Goal: Task Accomplishment & Management: Manage account settings

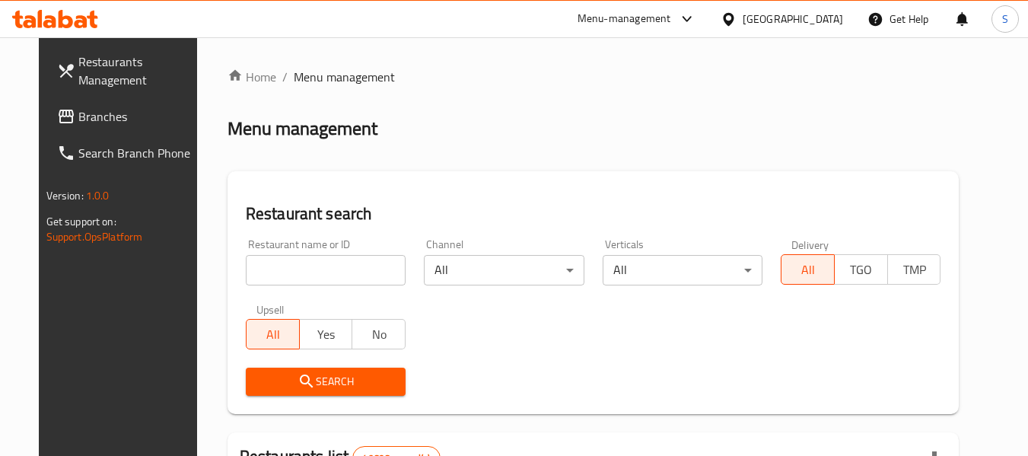
click at [84, 113] on span "Branches" at bounding box center [138, 116] width 120 height 18
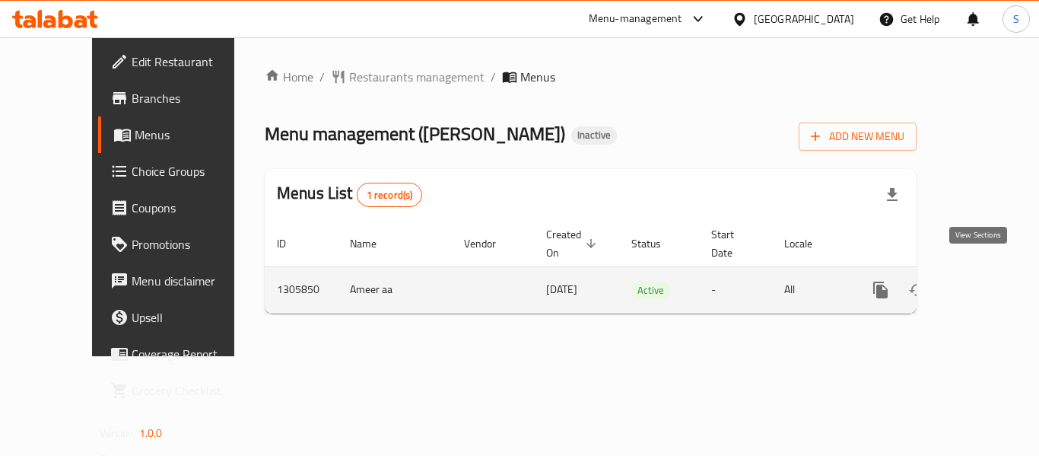
click at [984, 283] on icon "enhanced table" at bounding box center [991, 290] width 14 height 14
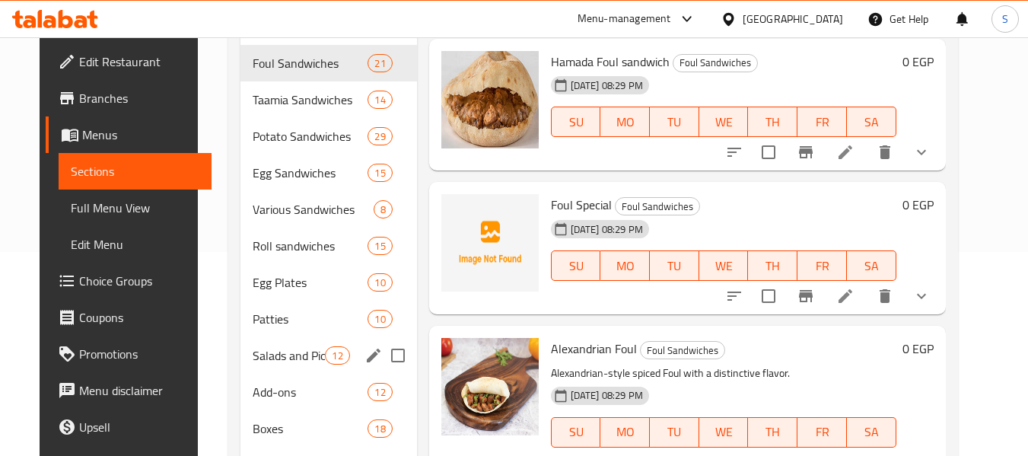
scroll to position [280, 0]
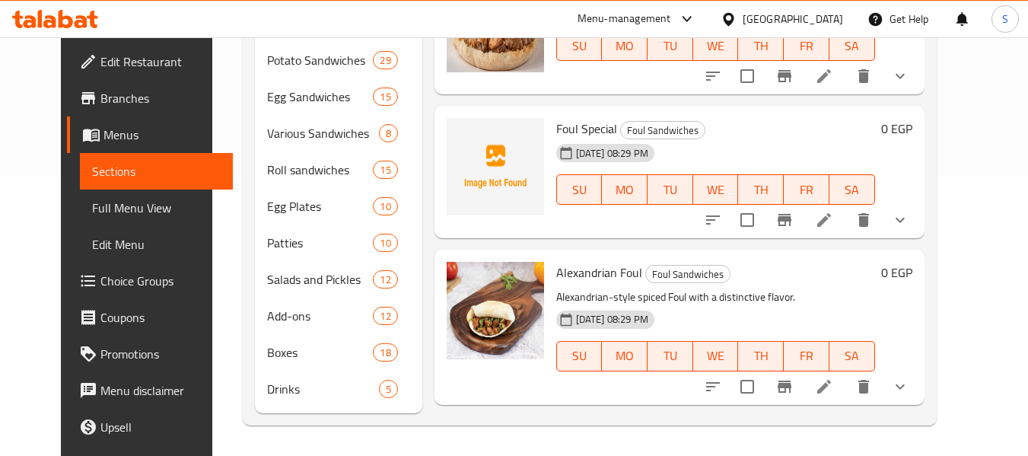
click at [92, 209] on span "Full Menu View" at bounding box center [156, 208] width 129 height 18
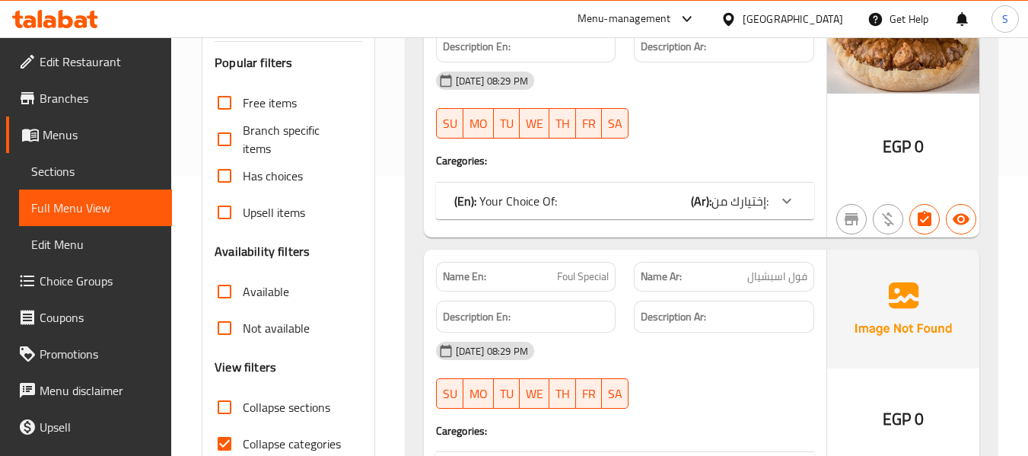
scroll to position [432, 0]
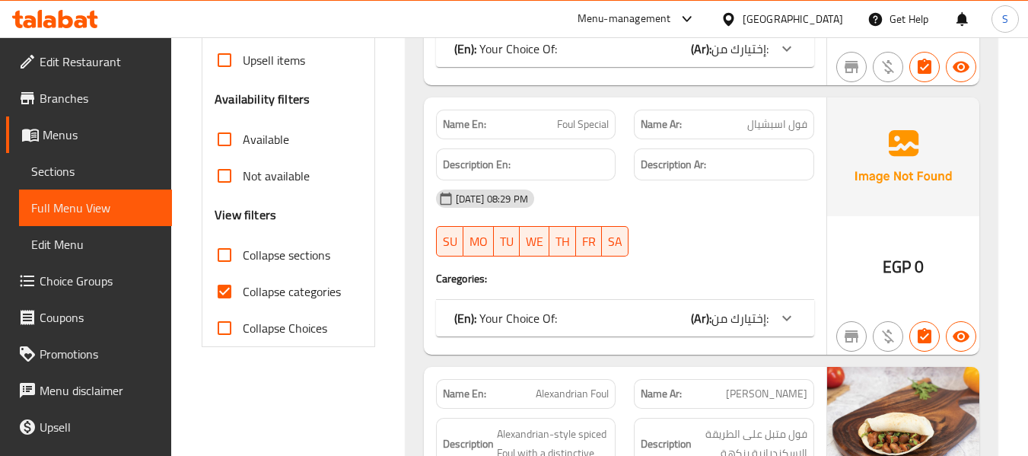
click at [219, 249] on input "Collapse sections" at bounding box center [224, 255] width 37 height 37
checkbox input "true"
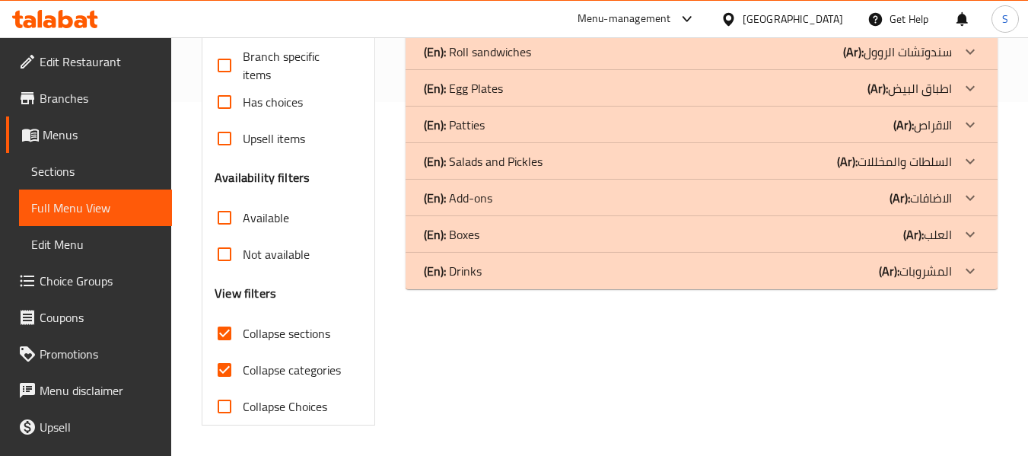
scroll to position [354, 0]
click at [223, 370] on input "Collapse categories" at bounding box center [224, 370] width 37 height 37
checkbox input "false"
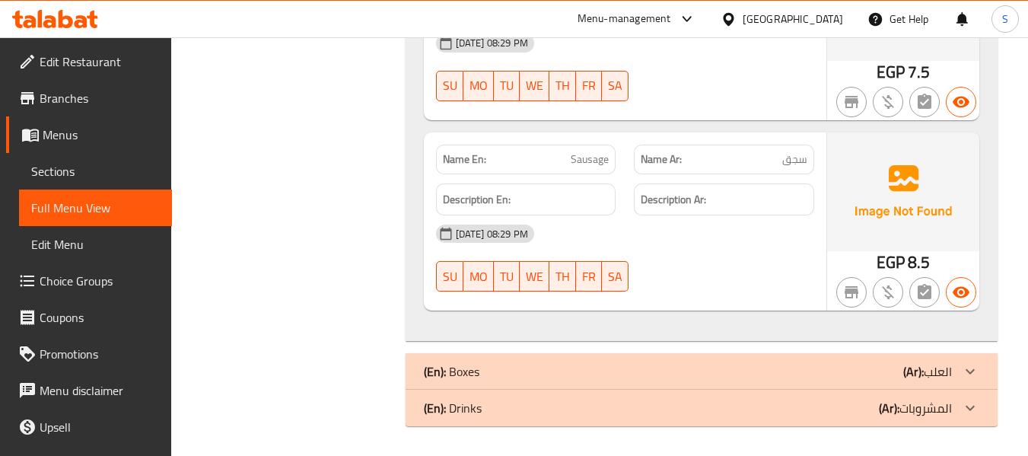
scroll to position [2875, 0]
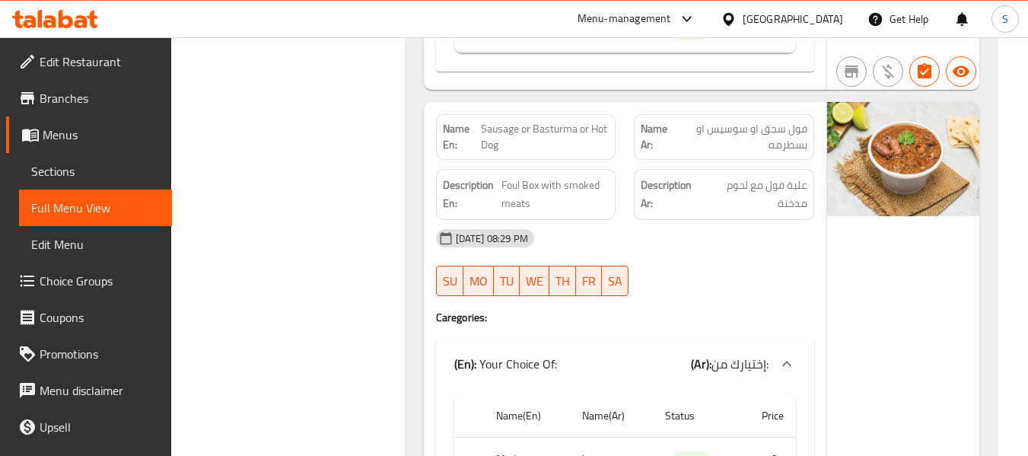
scroll to position [5006, 0]
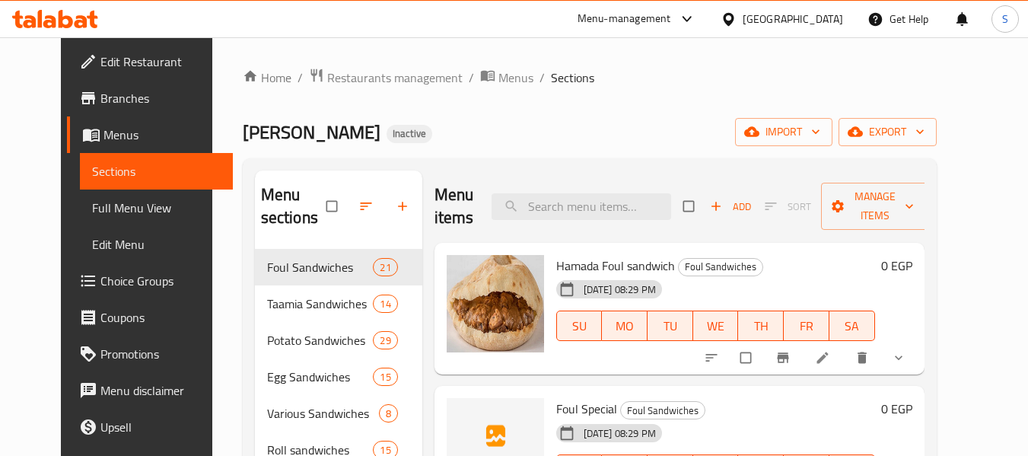
click at [106, 285] on span "Choice Groups" at bounding box center [160, 281] width 120 height 18
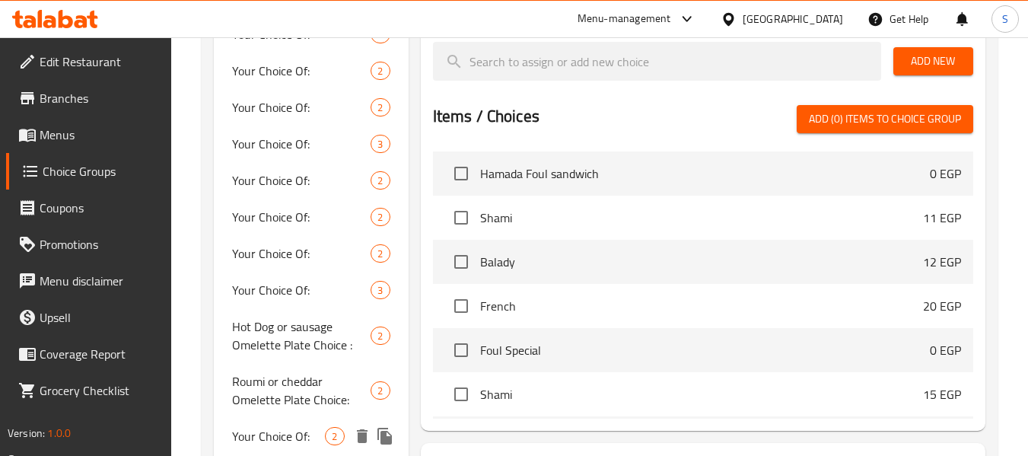
scroll to position [448, 0]
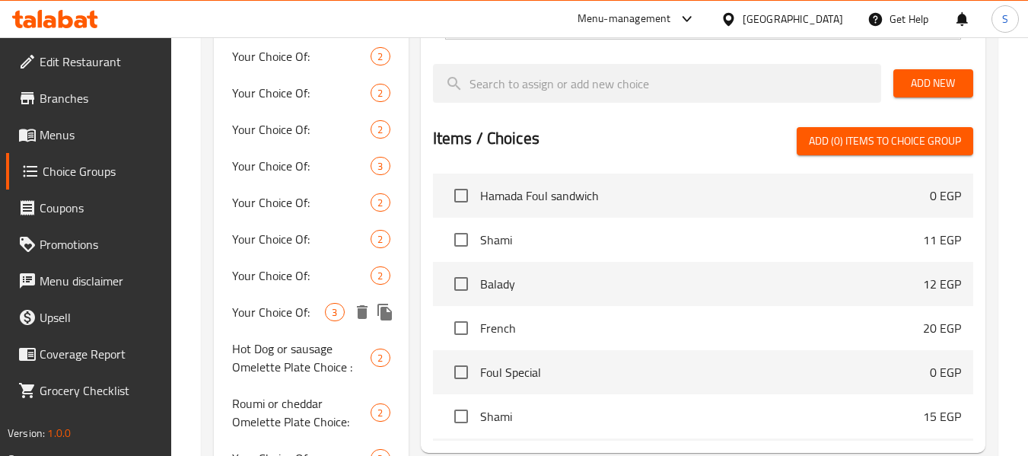
click at [282, 316] on span "Your Choice Of:" at bounding box center [278, 312] width 93 height 18
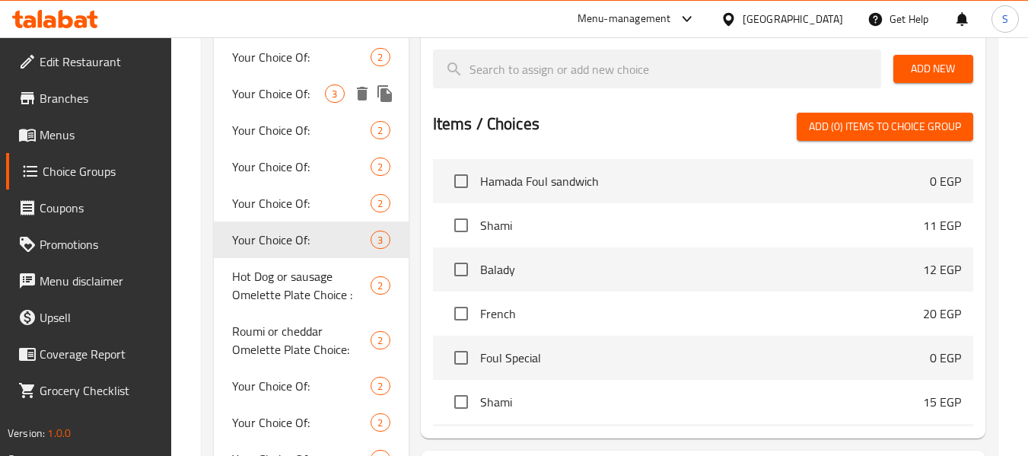
scroll to position [524, 0]
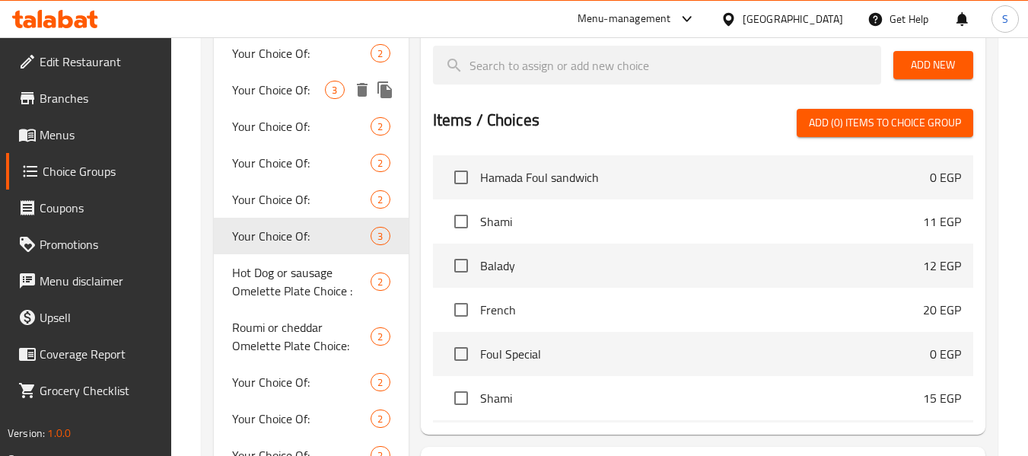
click at [313, 97] on span "Your Choice Of:" at bounding box center [278, 90] width 93 height 18
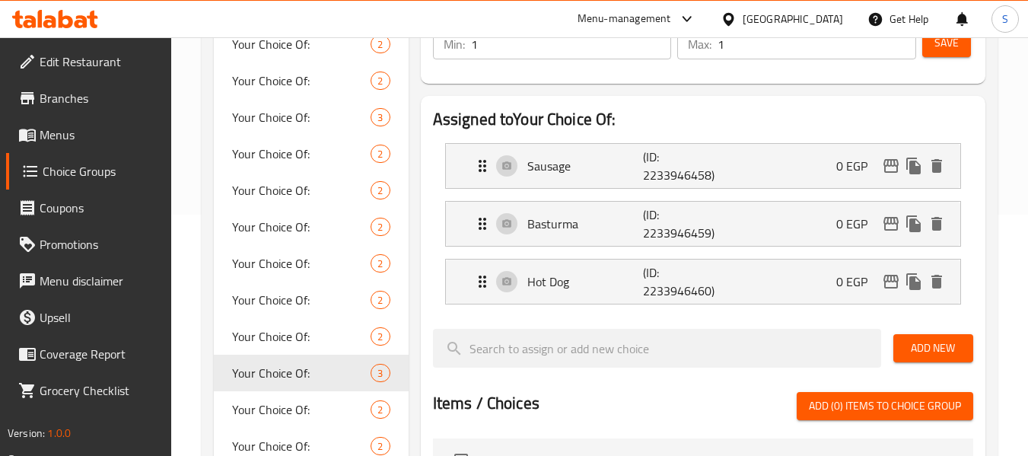
scroll to position [220, 0]
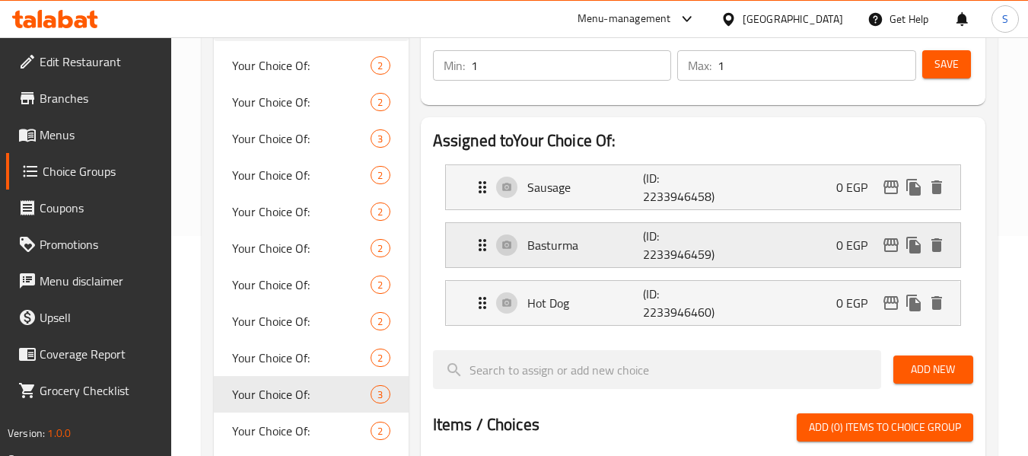
click at [637, 243] on p "Basturma" at bounding box center [585, 245] width 116 height 18
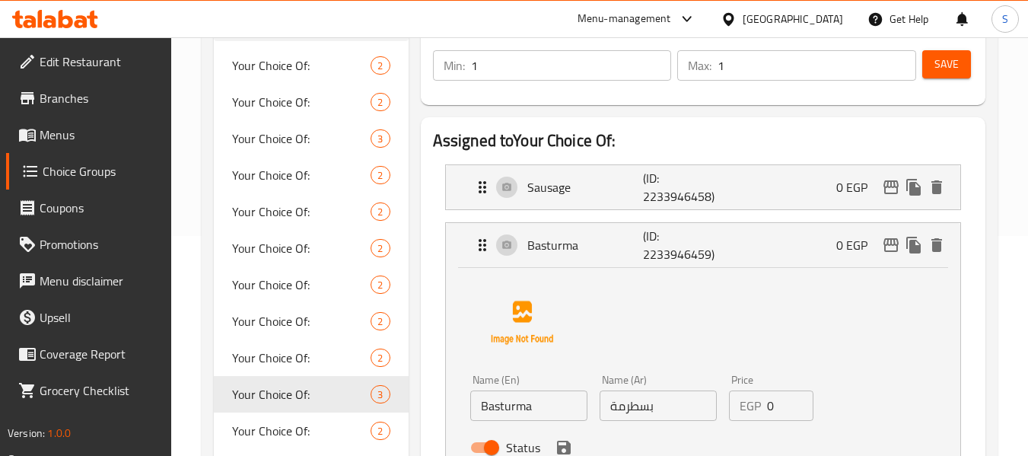
click at [525, 408] on input "Basturma" at bounding box center [528, 405] width 117 height 30
paste input "Pastrami"
click at [562, 446] on icon "save" at bounding box center [564, 448] width 14 height 14
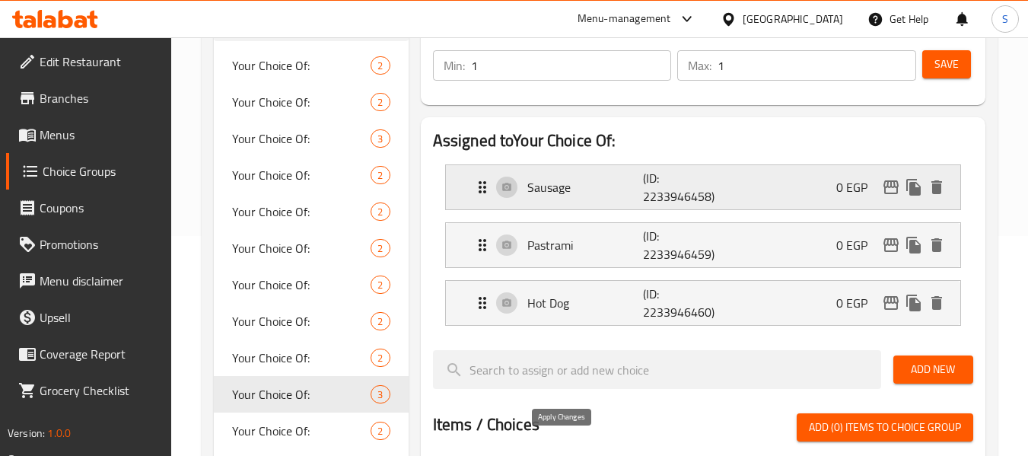
type input "Pastrami"
click at [947, 62] on span "Save" at bounding box center [946, 64] width 24 height 19
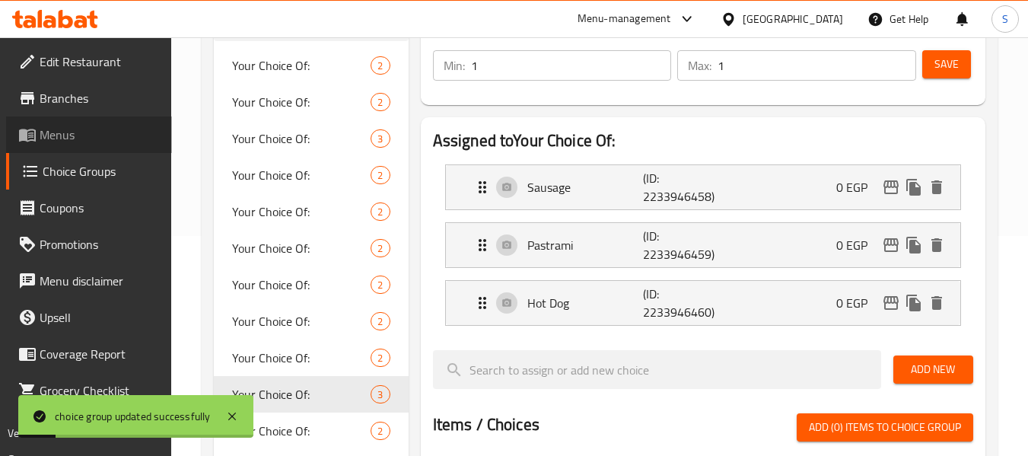
click at [38, 127] on span at bounding box center [28, 135] width 21 height 18
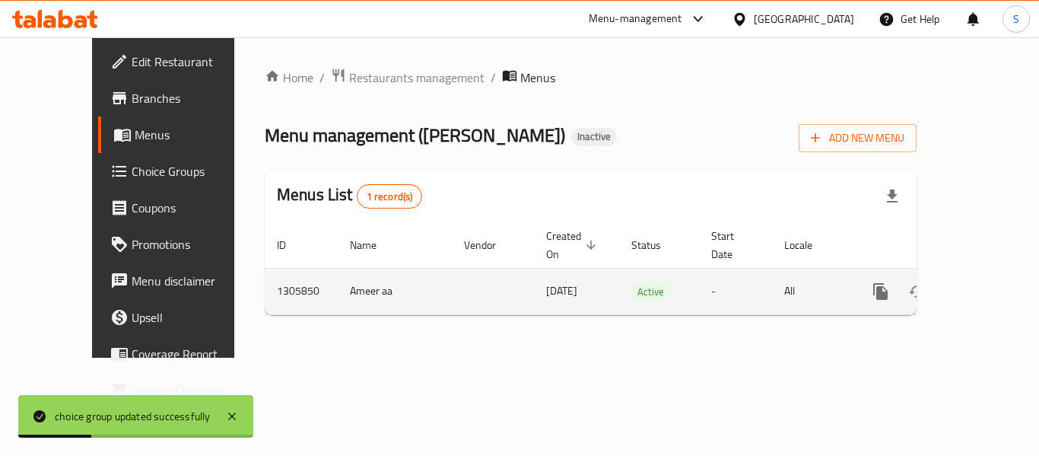
click at [985, 282] on icon "enhanced table" at bounding box center [991, 291] width 18 height 18
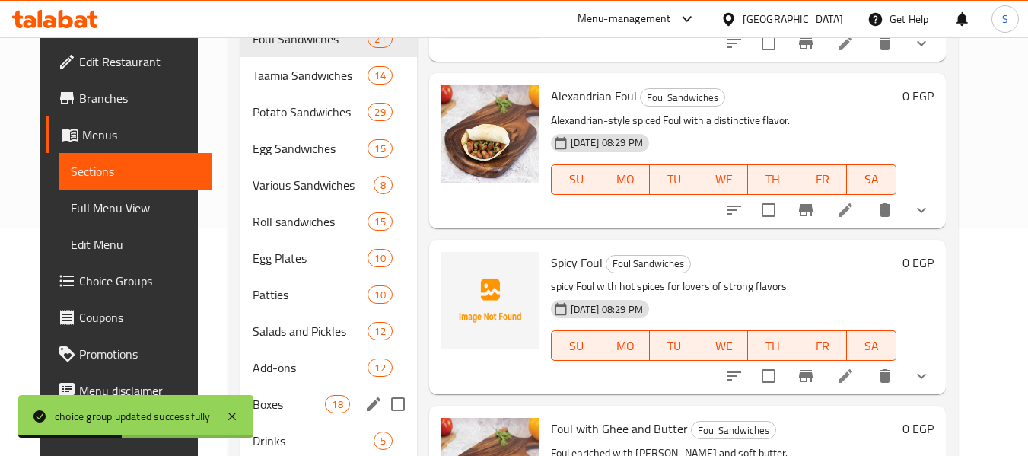
scroll to position [280, 0]
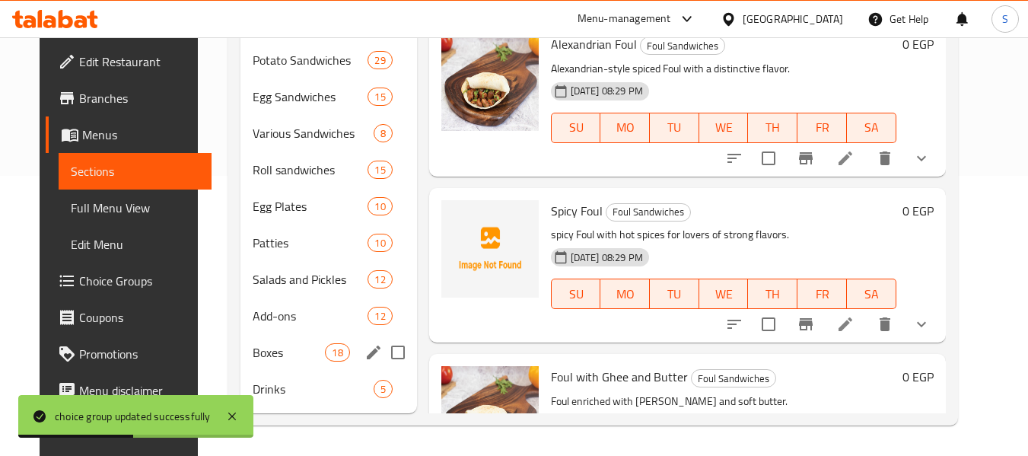
click at [276, 364] on div "Boxes 18" at bounding box center [328, 352] width 177 height 37
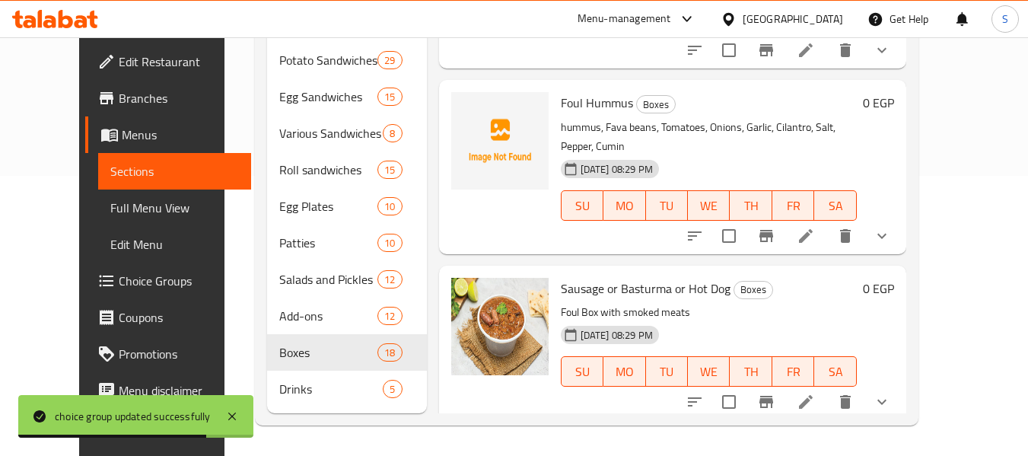
scroll to position [380, 0]
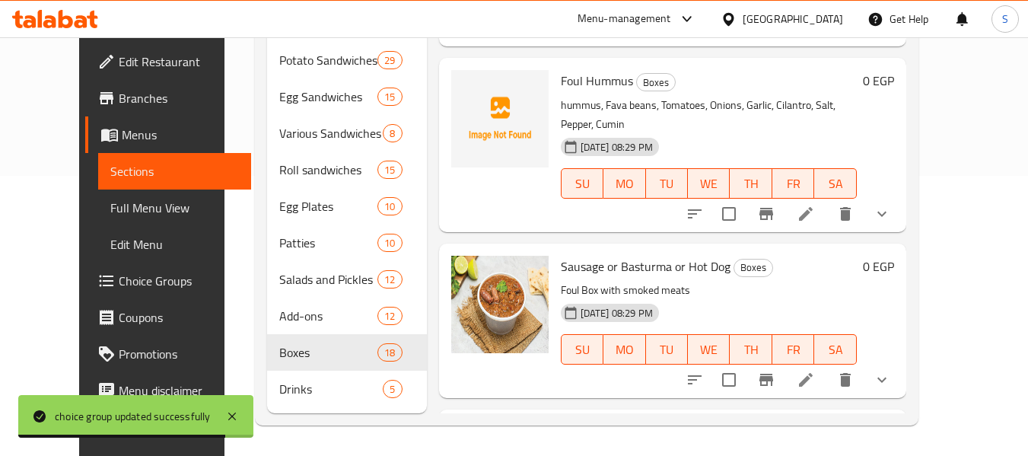
click at [815, 371] on icon at bounding box center [806, 380] width 18 height 18
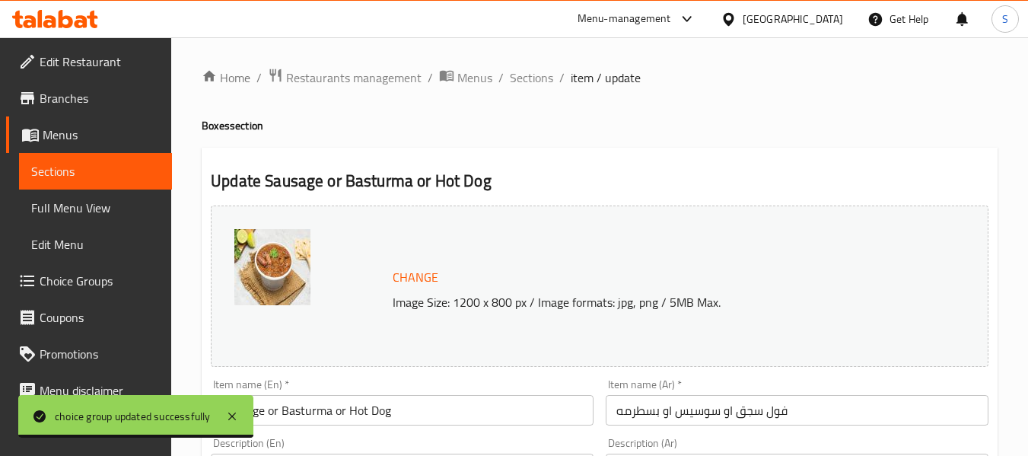
click at [317, 415] on input "Sausage or Basturma or Hot Dog" at bounding box center [402, 410] width 383 height 30
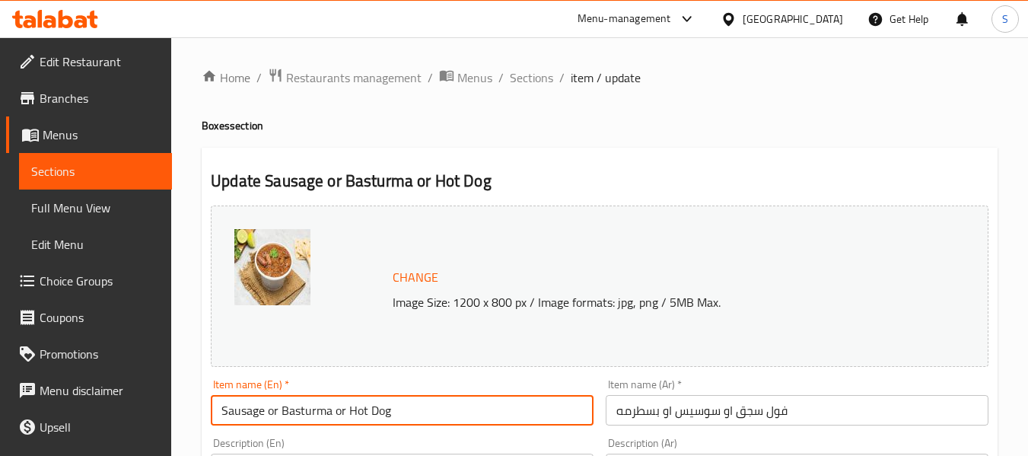
click at [317, 415] on input "Sausage or Basturma or Hot Dog" at bounding box center [402, 410] width 383 height 30
paste input "Pastrami"
type input "Sausage or Pastrami or Hot Dog"
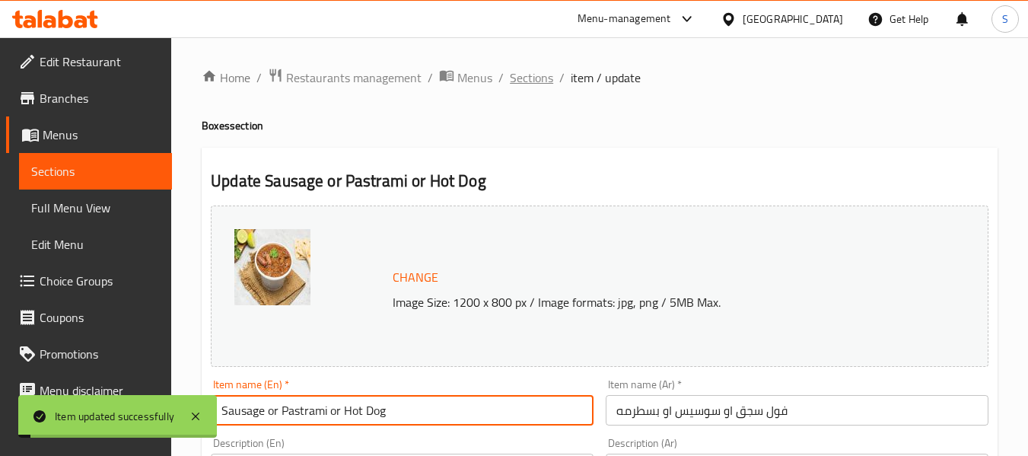
click at [543, 81] on span "Sections" at bounding box center [531, 77] width 43 height 18
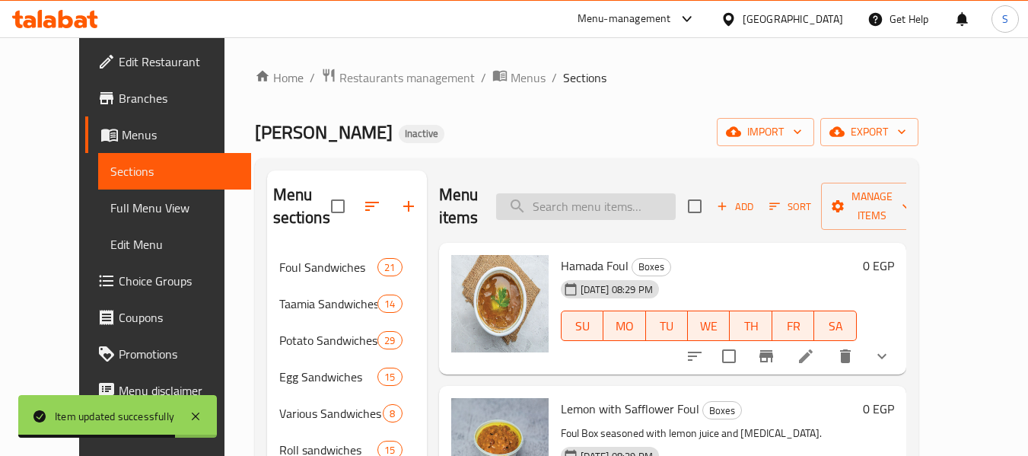
click at [595, 212] on input "search" at bounding box center [586, 206] width 180 height 27
paste input "Spicy foul or olives"
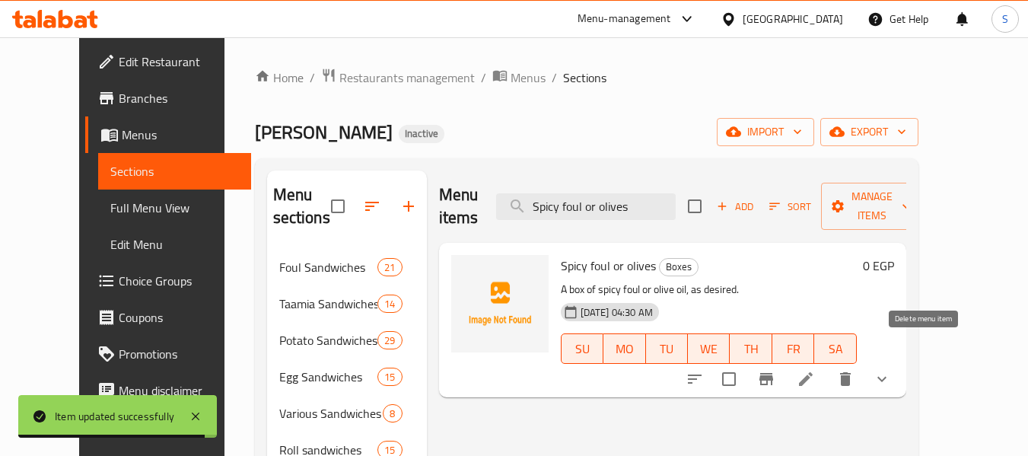
type input "Spicy foul or olives"
click at [827, 365] on li at bounding box center [805, 378] width 43 height 27
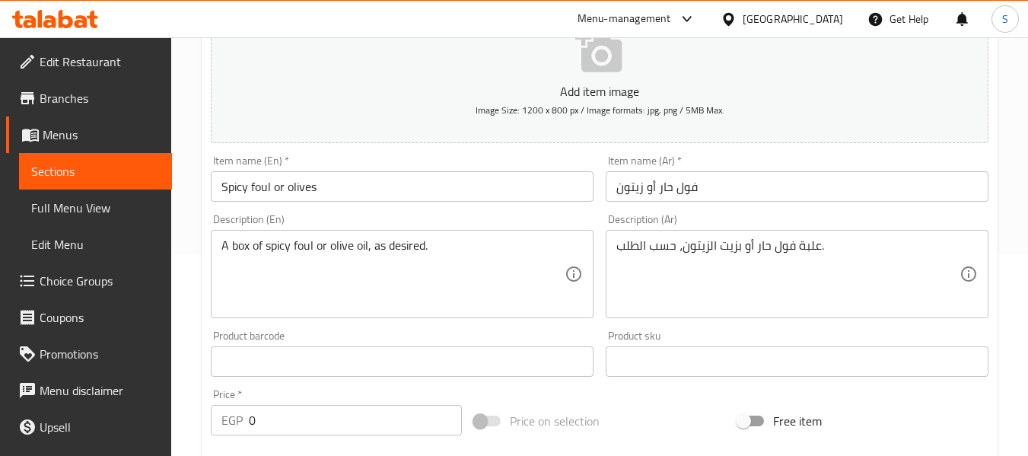
scroll to position [228, 0]
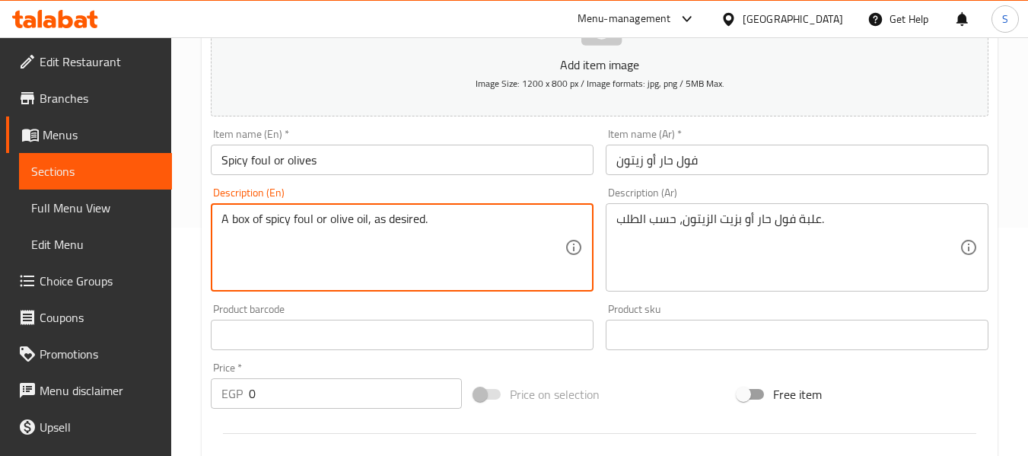
drag, startPoint x: 373, startPoint y: 222, endPoint x: 497, endPoint y: 237, distance: 125.0
type textarea "A box of spicy foul or olive oil"
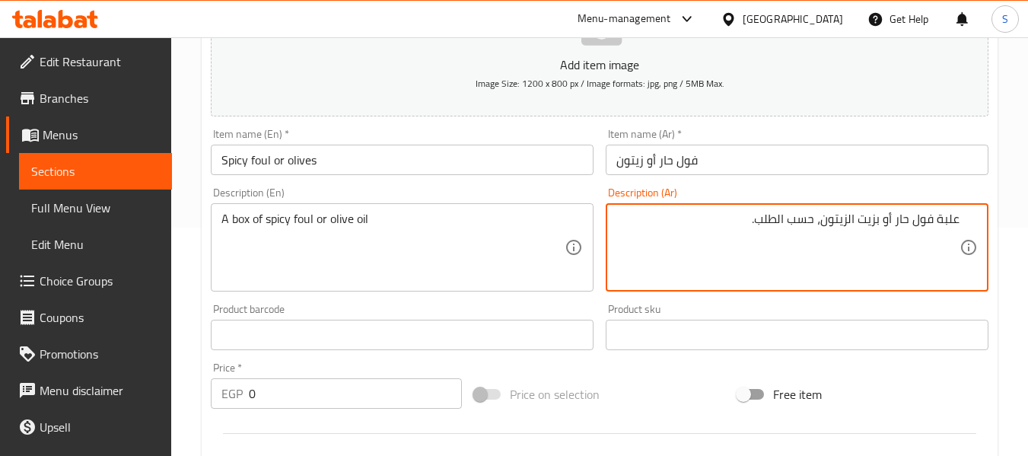
drag, startPoint x: 818, startPoint y: 226, endPoint x: 736, endPoint y: 222, distance: 82.3
click at [736, 222] on textarea "علبة فول حار أو بزيت الزيتون، حسب الطلب." at bounding box center [787, 248] width 343 height 72
type textarea "علبة فول حار أو بزيت الزيتون"
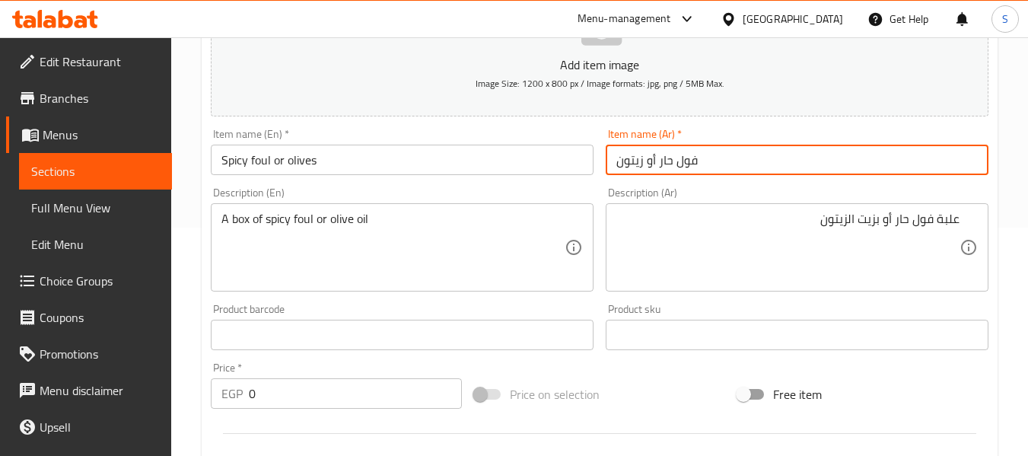
click at [866, 151] on input "فول حار أو زيتون" at bounding box center [797, 160] width 383 height 30
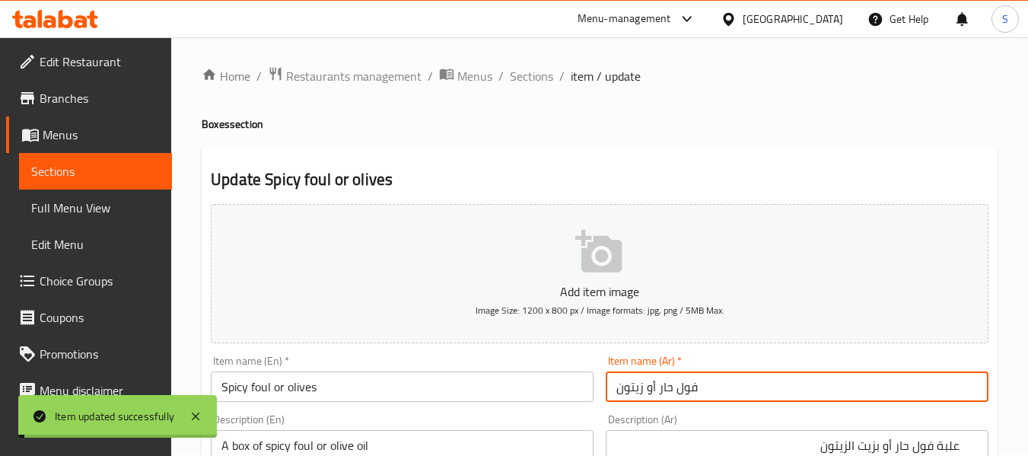
scroll to position [0, 0]
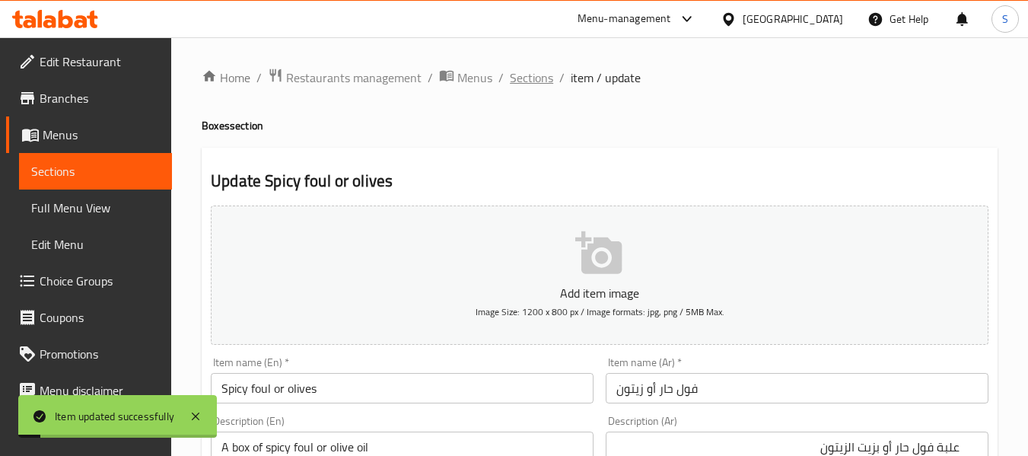
click at [511, 73] on span "Sections" at bounding box center [531, 77] width 43 height 18
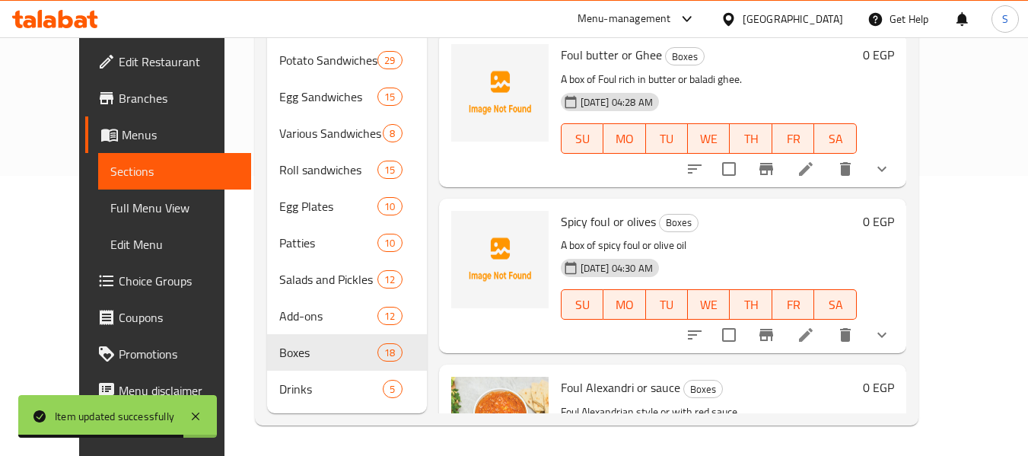
scroll to position [2359, 0]
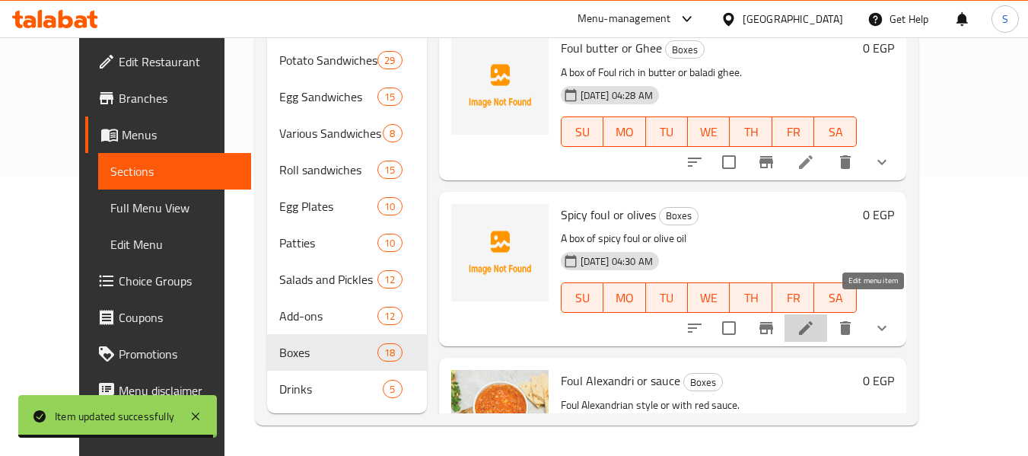
click at [813, 321] on icon at bounding box center [806, 328] width 14 height 14
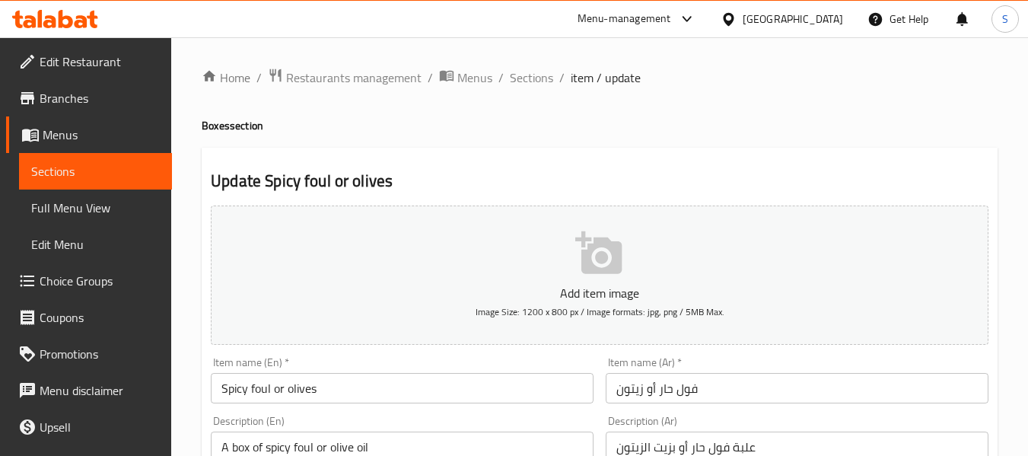
click at [834, 383] on input "فول حار أو زيتون" at bounding box center [797, 388] width 383 height 30
click at [531, 78] on span "Sections" at bounding box center [531, 77] width 43 height 18
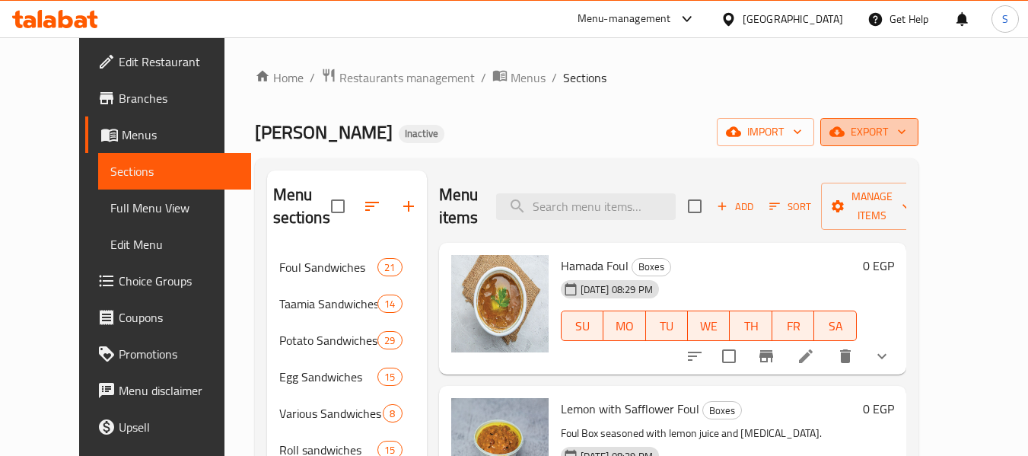
click at [918, 145] on button "export" at bounding box center [869, 132] width 98 height 28
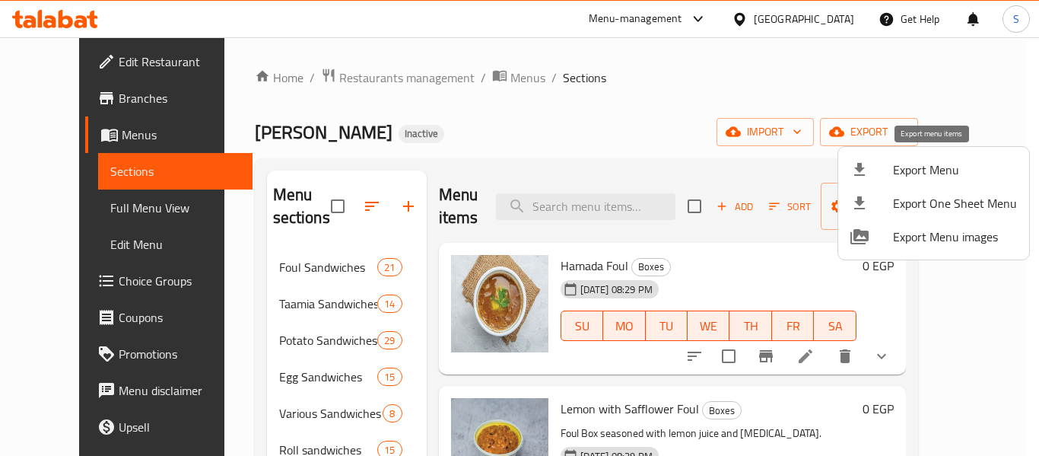
click at [916, 170] on span "Export Menu" at bounding box center [955, 170] width 124 height 18
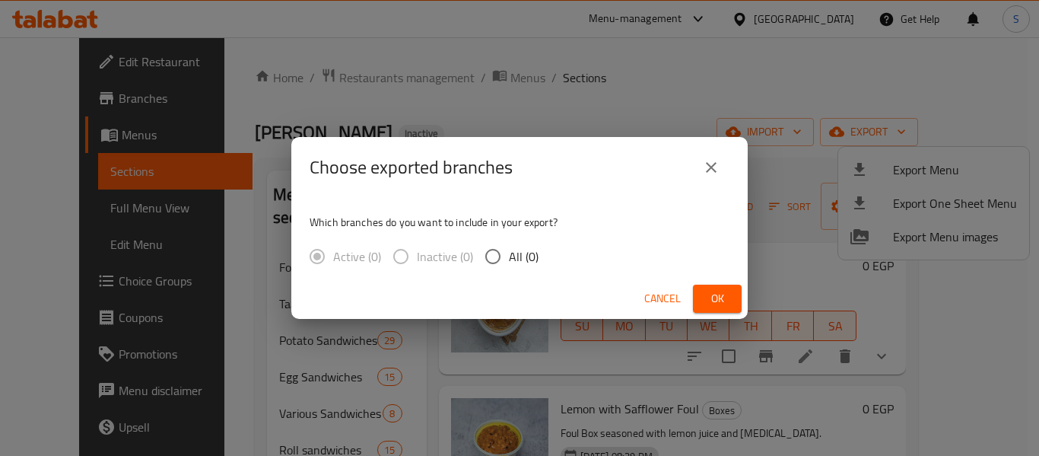
click at [709, 170] on icon "close" at bounding box center [711, 167] width 11 height 11
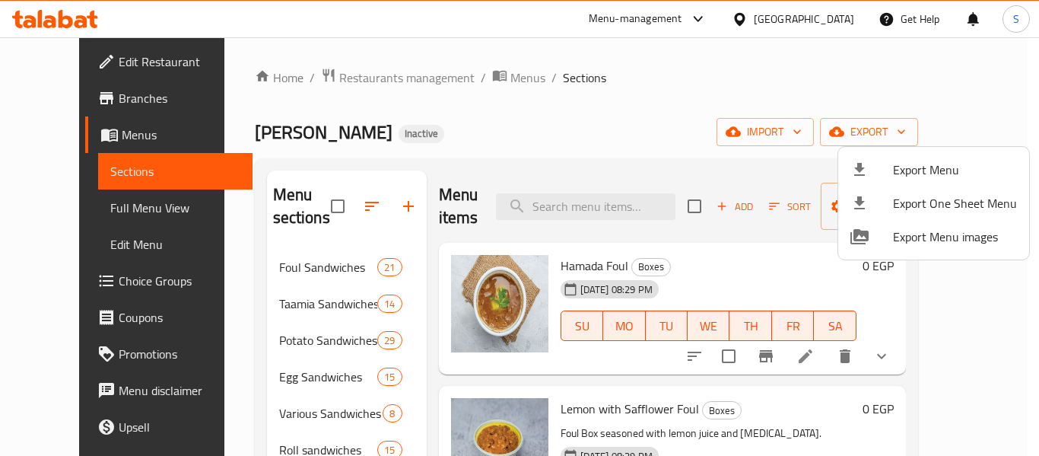
click at [723, 72] on div at bounding box center [519, 228] width 1039 height 456
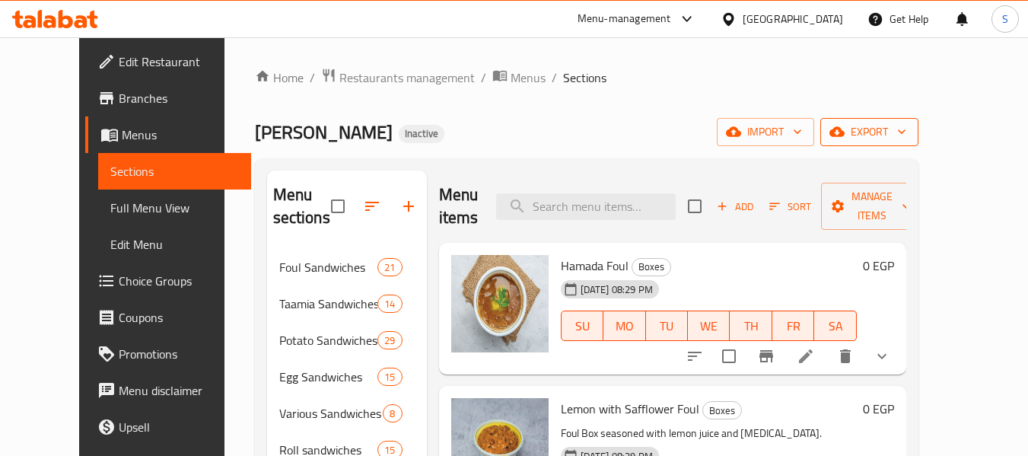
click at [906, 123] on span "export" at bounding box center [869, 132] width 74 height 19
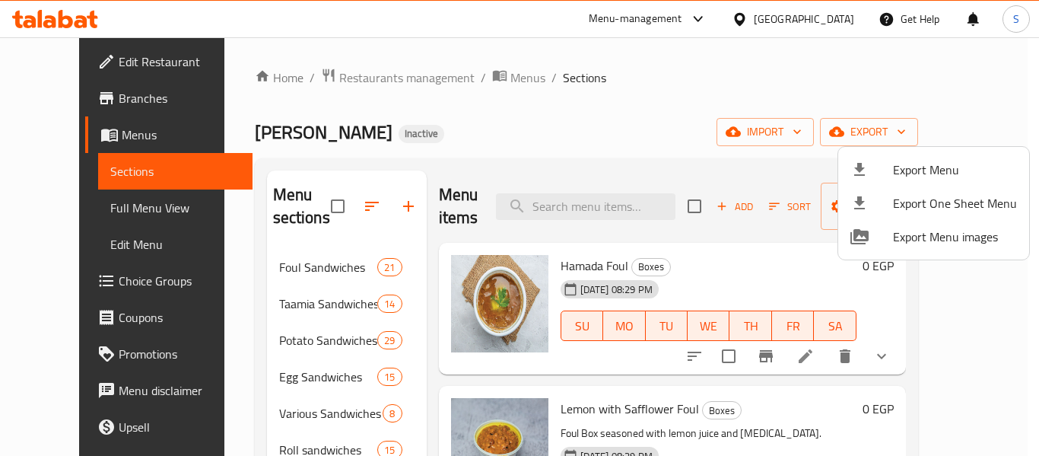
click at [914, 172] on span "Export Menu" at bounding box center [955, 170] width 124 height 18
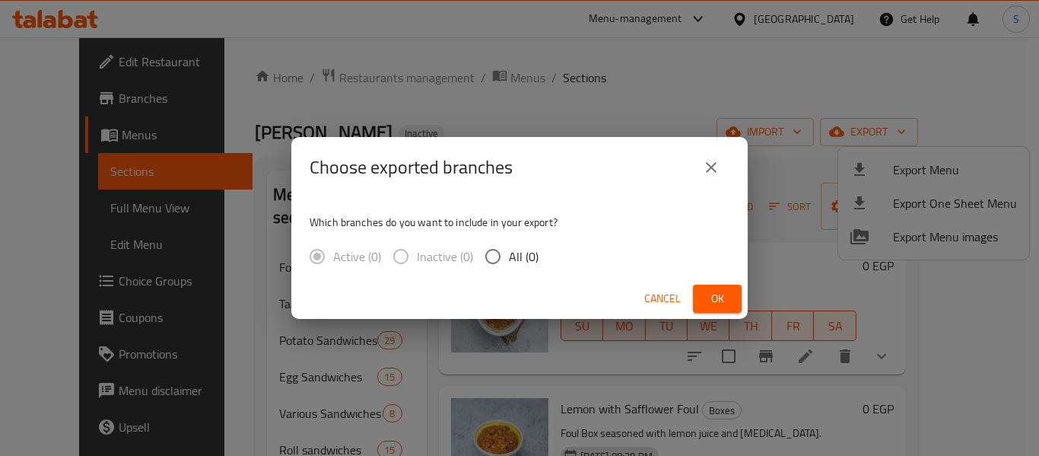
click at [518, 256] on span "All (0)" at bounding box center [524, 256] width 30 height 18
click at [509, 256] on input "All (0)" at bounding box center [493, 256] width 32 height 32
radio input "true"
click at [724, 298] on span "Ok" at bounding box center [717, 298] width 24 height 19
click at [708, 158] on icon "close" at bounding box center [711, 167] width 18 height 18
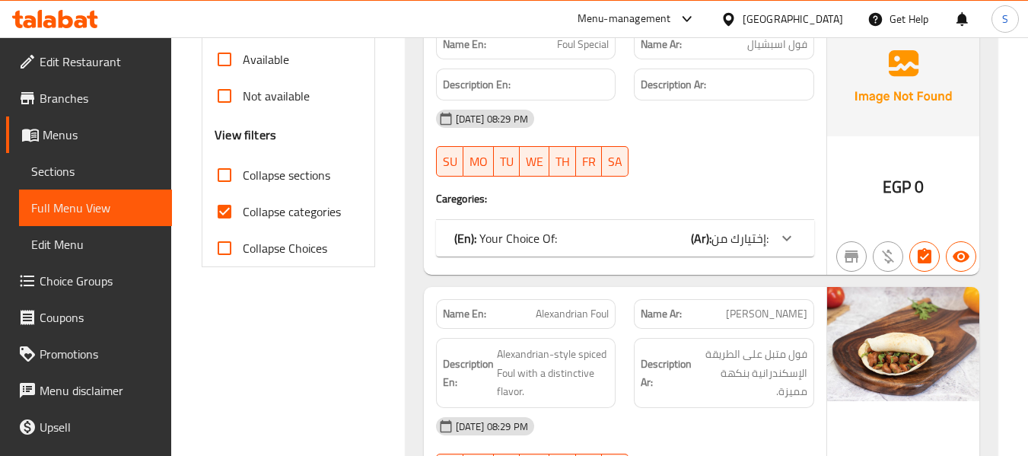
scroll to position [533, 0]
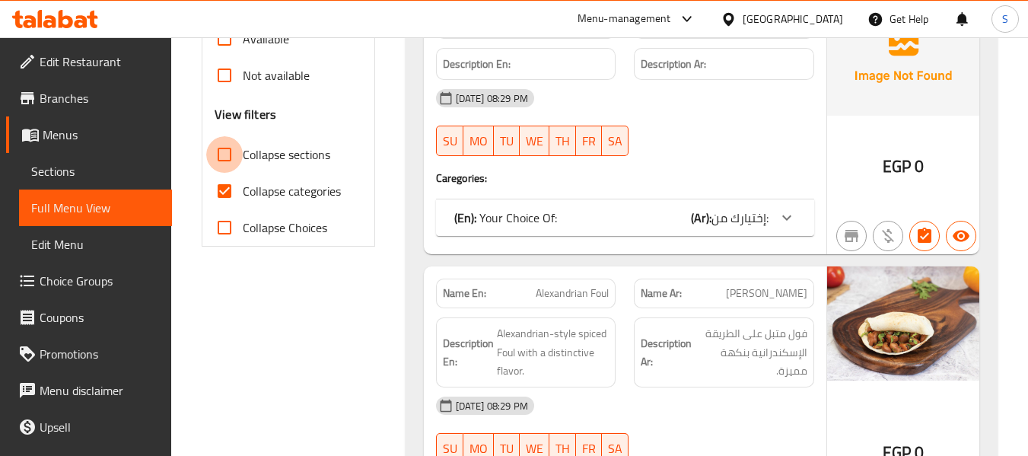
click at [217, 144] on input "Collapse sections" at bounding box center [224, 154] width 37 height 37
checkbox input "true"
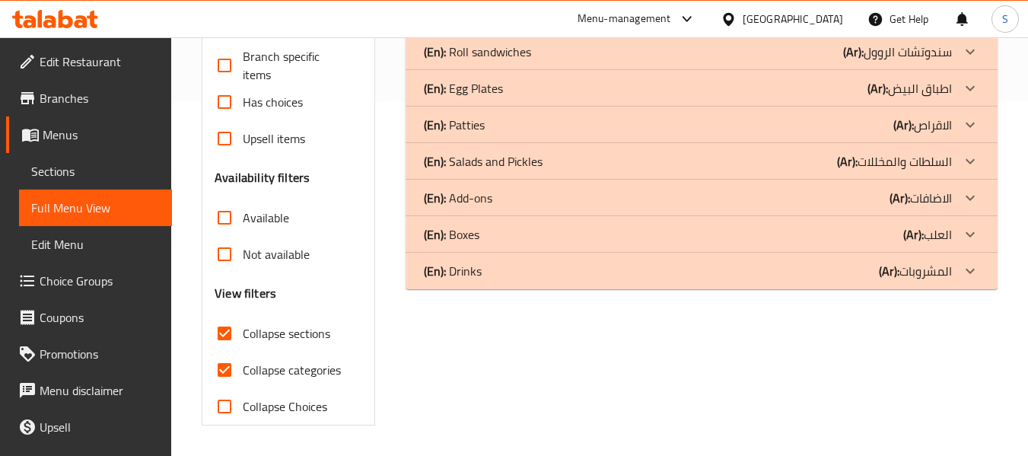
scroll to position [354, 0]
click at [226, 370] on input "Collapse categories" at bounding box center [224, 370] width 37 height 37
checkbox input "false"
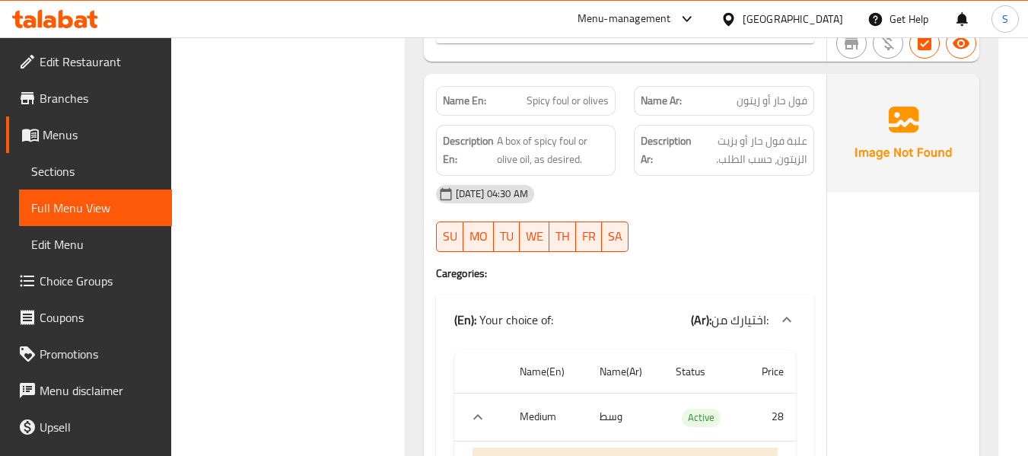
scroll to position [7887, 0]
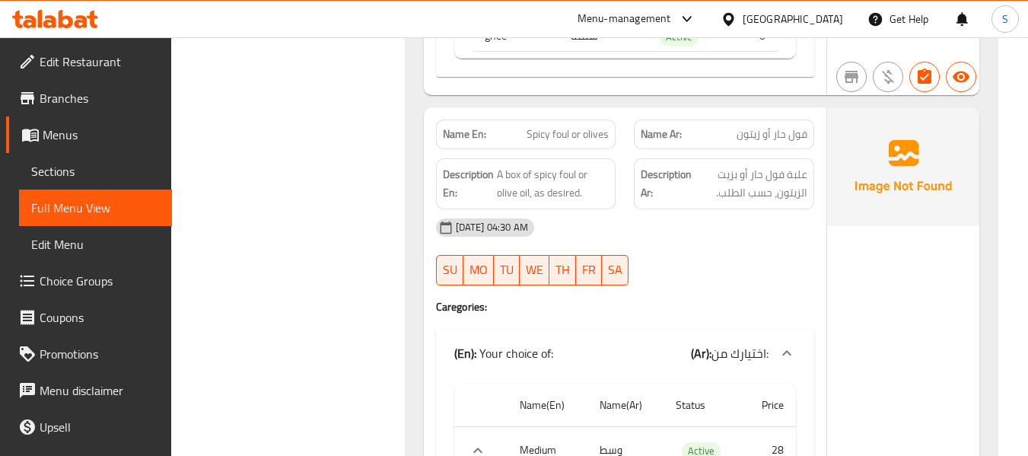
click at [574, 126] on span "Spicy foul or olives" at bounding box center [568, 134] width 82 height 16
copy span "Spicy foul or olives"
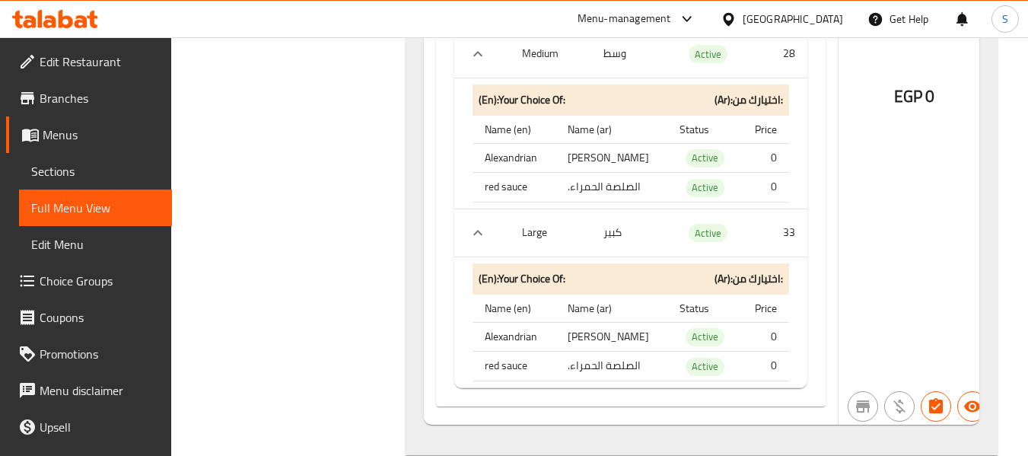
scroll to position [9090, 0]
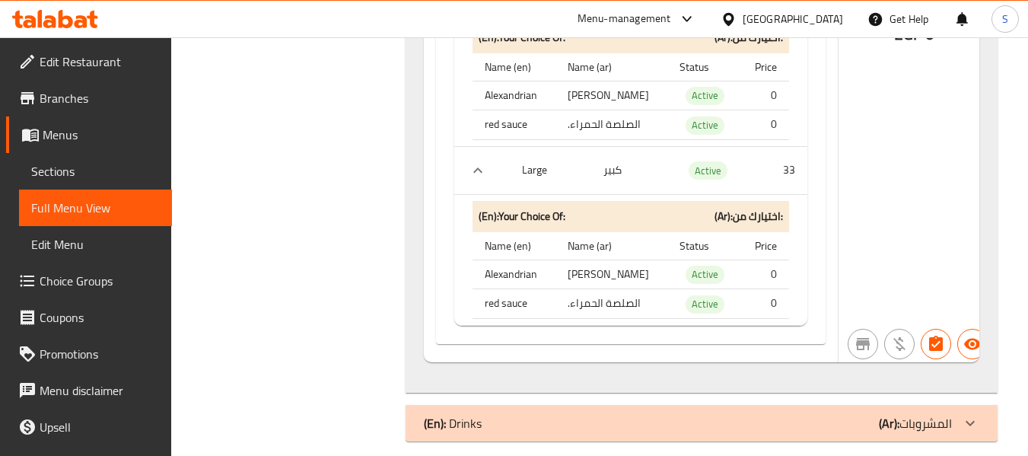
drag, startPoint x: 842, startPoint y: 412, endPoint x: 660, endPoint y: 358, distance: 189.9
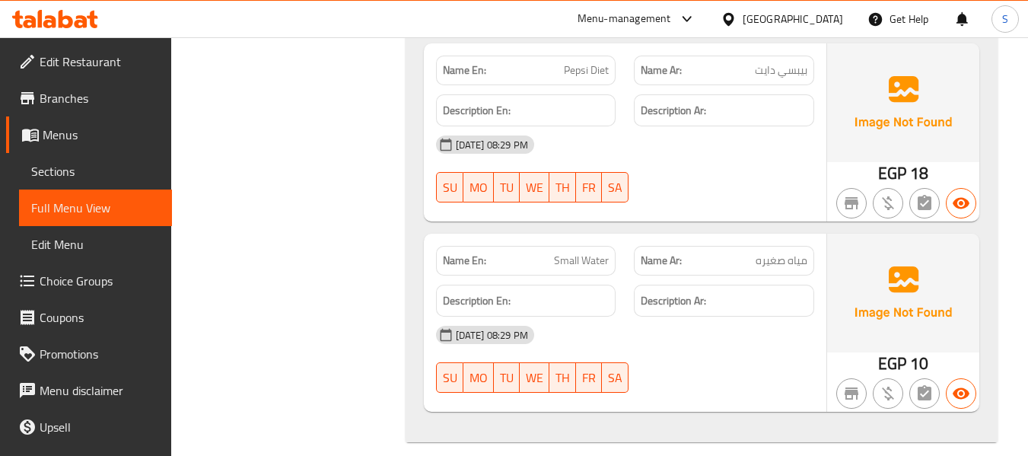
scroll to position [10079, 0]
drag, startPoint x: 714, startPoint y: 329, endPoint x: 644, endPoint y: 178, distance: 166.8
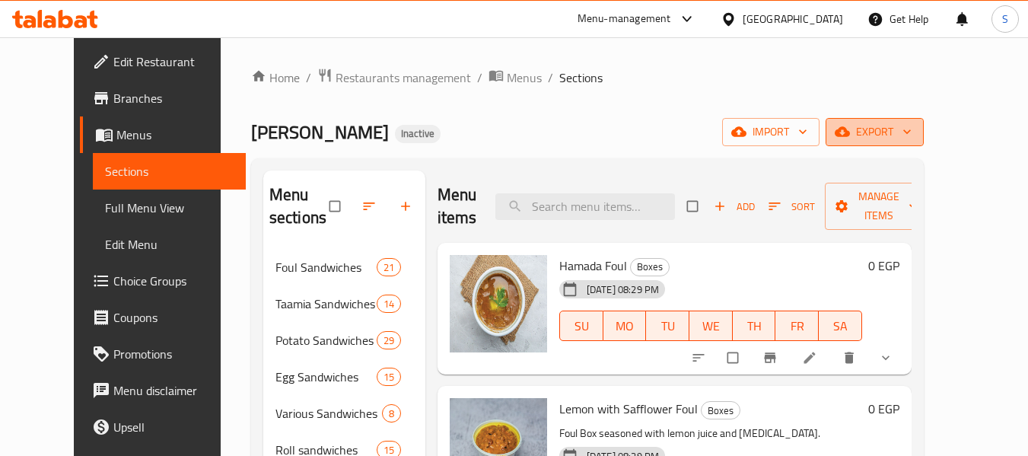
click at [912, 126] on span "export" at bounding box center [875, 132] width 74 height 19
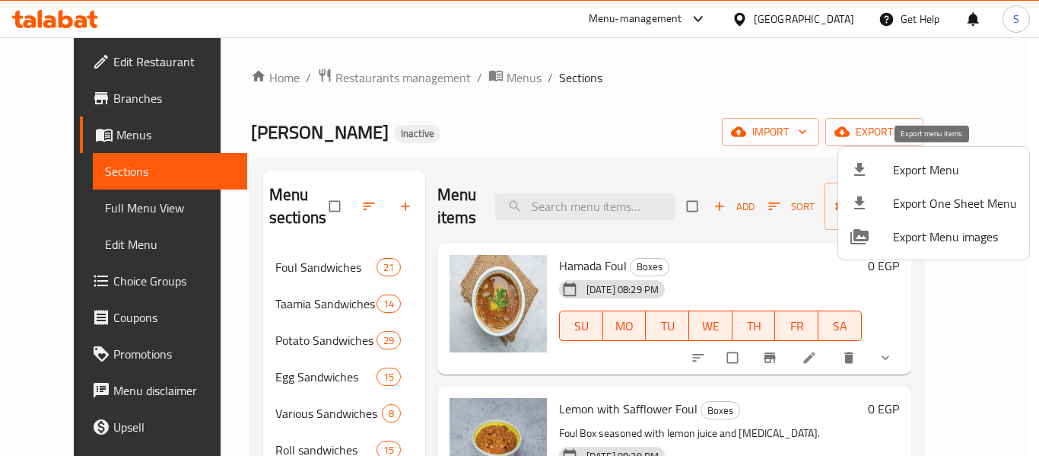
click at [874, 173] on div at bounding box center [872, 170] width 43 height 18
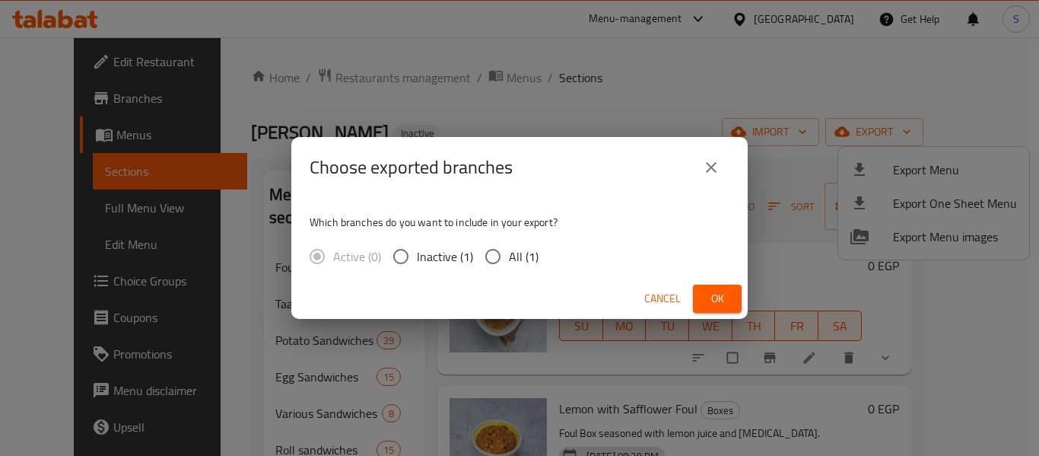
click at [517, 254] on span "All (1)" at bounding box center [524, 256] width 30 height 18
click at [509, 254] on input "All (1)" at bounding box center [493, 256] width 32 height 32
radio input "true"
click at [704, 295] on button "Ok" at bounding box center [717, 299] width 49 height 28
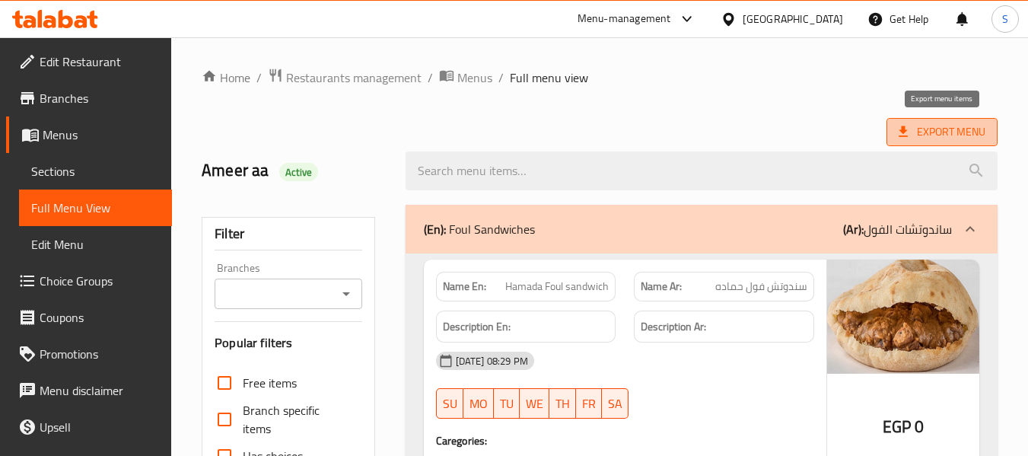
click at [951, 131] on span "Export Menu" at bounding box center [942, 132] width 87 height 19
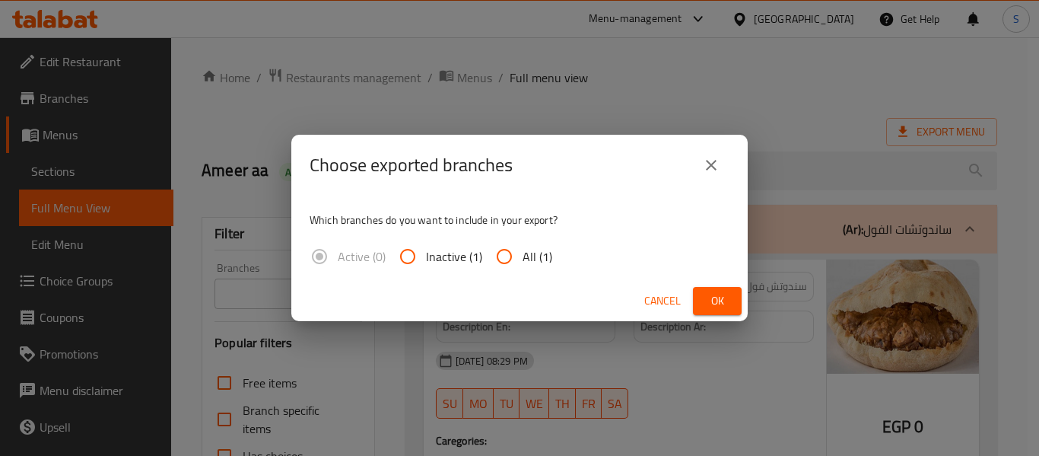
click at [523, 249] on span "All (1)" at bounding box center [538, 256] width 30 height 18
click at [523, 249] on input "All (1)" at bounding box center [504, 256] width 37 height 37
radio input "true"
click at [714, 304] on span "Ok" at bounding box center [717, 300] width 24 height 19
